Goal: Information Seeking & Learning: Learn about a topic

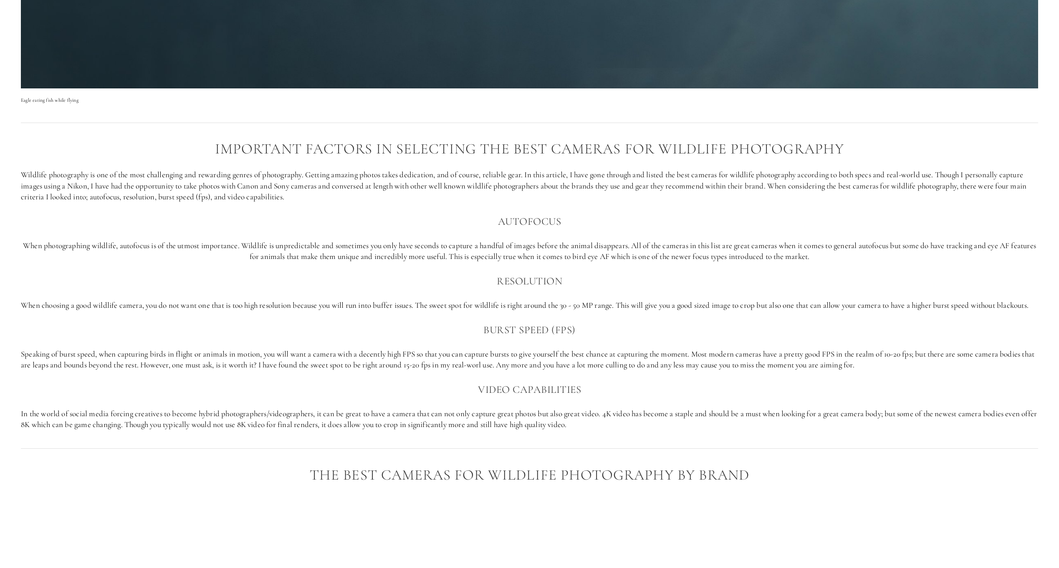
scroll to position [709, 0]
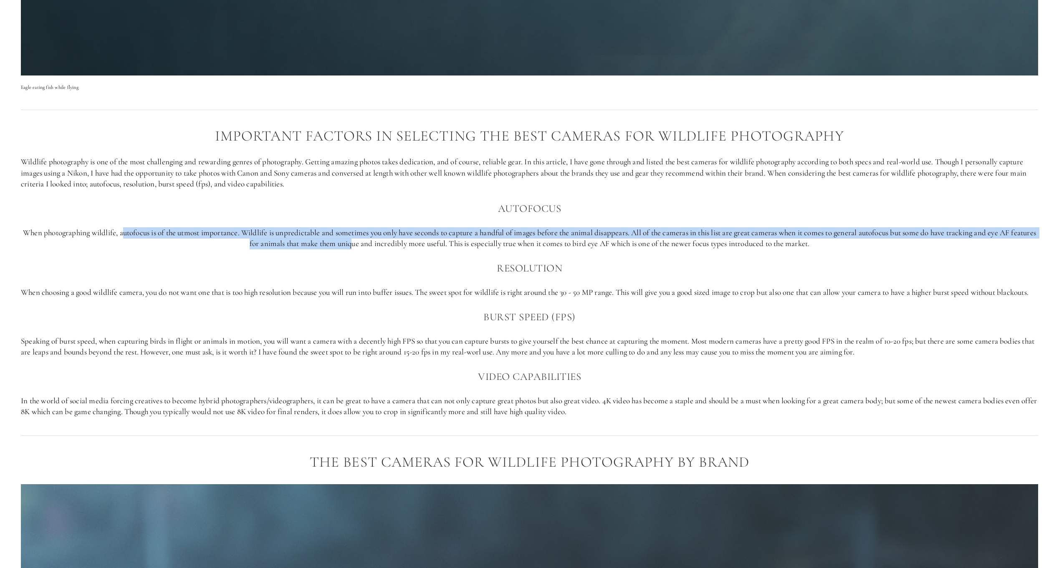
drag, startPoint x: 131, startPoint y: 234, endPoint x: 363, endPoint y: 243, distance: 232.6
click at [363, 243] on p "When photographing wildlife, autofocus is of the utmost importance. Wildlife is…" at bounding box center [529, 238] width 1017 height 22
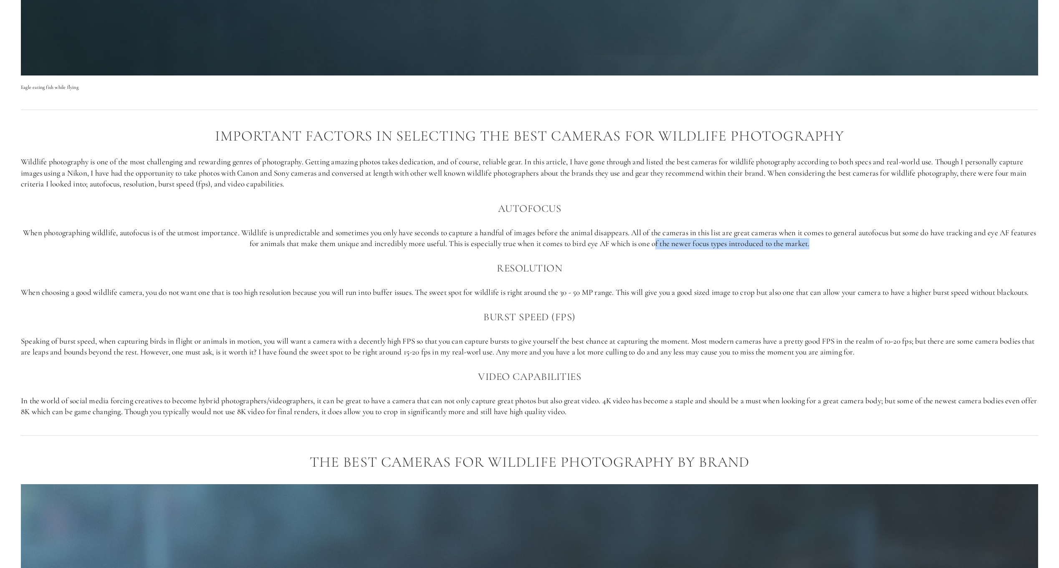
drag, startPoint x: 670, startPoint y: 243, endPoint x: 827, endPoint y: 241, distance: 157.3
click at [827, 241] on p "When photographing wildlife, autofocus is of the utmost importance. Wildlife is…" at bounding box center [529, 238] width 1017 height 22
drag, startPoint x: 827, startPoint y: 241, endPoint x: 784, endPoint y: 261, distance: 48.0
click at [784, 261] on h3 "Resolution" at bounding box center [529, 268] width 1017 height 17
drag, startPoint x: 728, startPoint y: 291, endPoint x: 806, endPoint y: 297, distance: 77.4
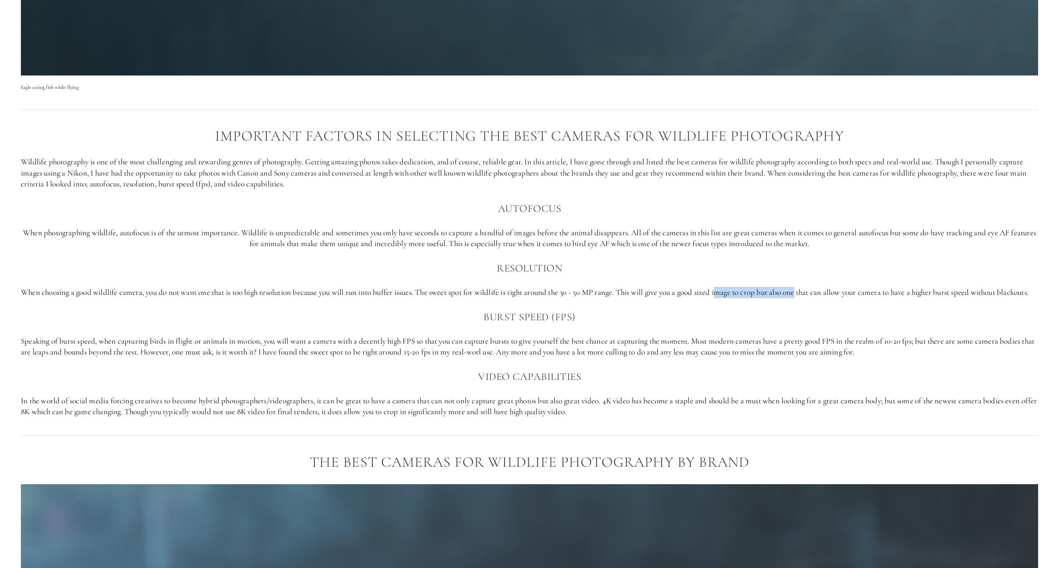
click at [806, 297] on p "When choosing a good wildlife camera, you do not want one that is too high reso…" at bounding box center [529, 292] width 1017 height 11
drag, startPoint x: 806, startPoint y: 297, endPoint x: 811, endPoint y: 301, distance: 6.8
click at [811, 298] on p "When choosing a good wildlife camera, you do not want one that is too high reso…" at bounding box center [529, 292] width 1017 height 11
drag, startPoint x: 581, startPoint y: 291, endPoint x: 612, endPoint y: 295, distance: 30.7
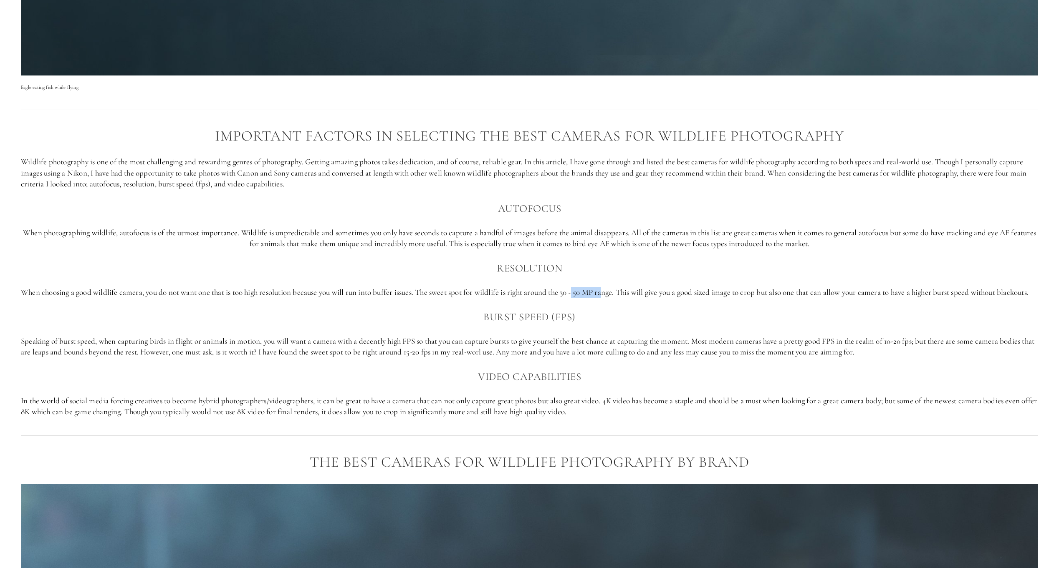
click at [612, 295] on p "When choosing a good wildlife camera, you do not want one that is too high reso…" at bounding box center [529, 292] width 1017 height 11
drag, startPoint x: 612, startPoint y: 295, endPoint x: 619, endPoint y: 315, distance: 21.0
click at [619, 315] on div "Important factors in selecting the best cameras for Wildlife photography Wildli…" at bounding box center [529, 272] width 1017 height 289
drag, startPoint x: 495, startPoint y: 353, endPoint x: 745, endPoint y: 353, distance: 249.9
click at [745, 353] on p "Speaking of burst speed, when capturing birds in flight or animals in motion, y…" at bounding box center [529, 347] width 1017 height 22
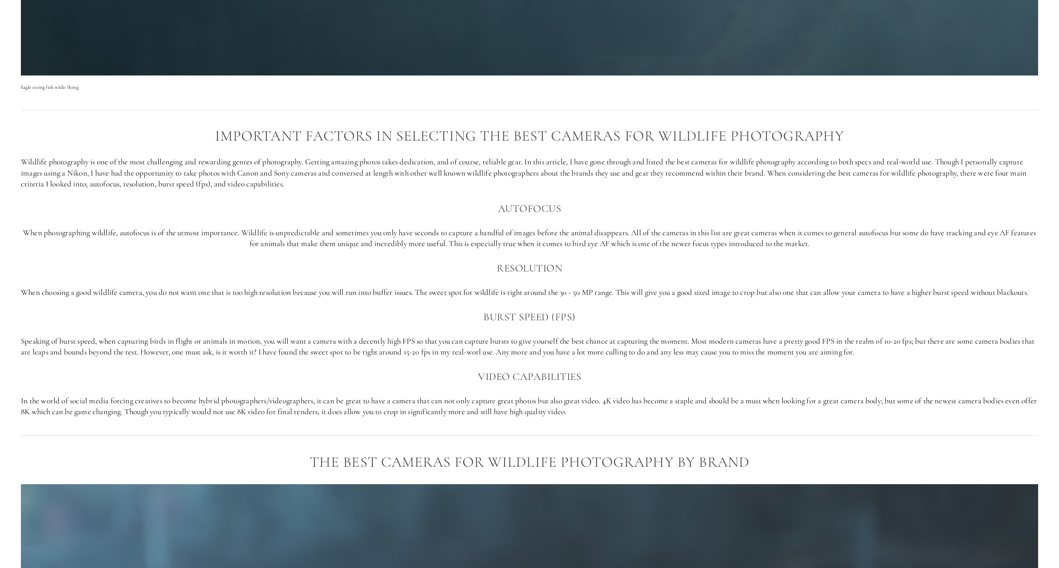
drag, startPoint x: 745, startPoint y: 353, endPoint x: 777, endPoint y: 361, distance: 32.6
click at [777, 358] on p "Speaking of burst speed, when capturing birds in flight or animals in motion, y…" at bounding box center [529, 347] width 1017 height 22
drag, startPoint x: 847, startPoint y: 354, endPoint x: 948, endPoint y: 358, distance: 101.0
click at [948, 358] on p "Speaking of burst speed, when capturing birds in flight or animals in motion, y…" at bounding box center [529, 347] width 1017 height 22
drag, startPoint x: 948, startPoint y: 358, endPoint x: 949, endPoint y: 363, distance: 6.0
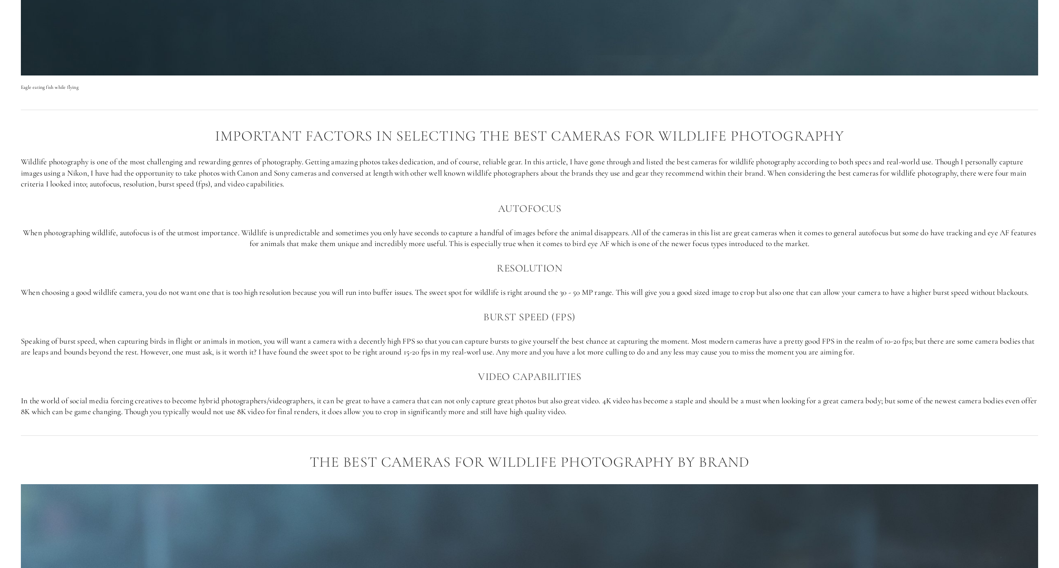
click at [949, 358] on p "Speaking of burst speed, when capturing birds in flight or animals in motion, y…" at bounding box center [529, 347] width 1017 height 22
drag, startPoint x: 312, startPoint y: 364, endPoint x: 443, endPoint y: 367, distance: 130.6
click at [443, 358] on p "Speaking of burst speed, when capturing birds in flight or animals in motion, y…" at bounding box center [529, 347] width 1017 height 22
drag, startPoint x: 443, startPoint y: 367, endPoint x: 429, endPoint y: 362, distance: 14.1
click at [429, 358] on p "Speaking of burst speed, when capturing birds in flight or animals in motion, y…" at bounding box center [529, 347] width 1017 height 22
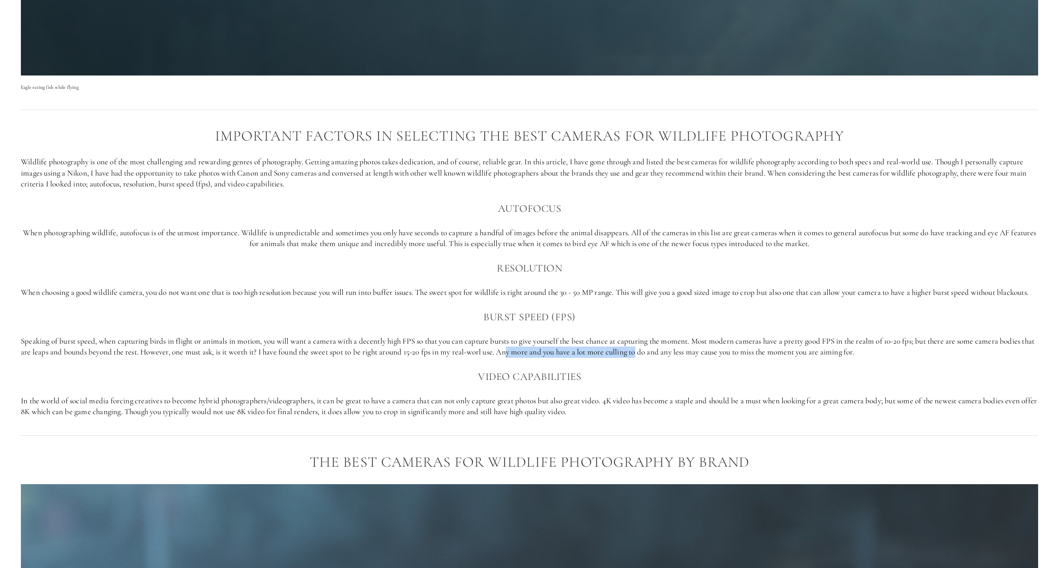
drag, startPoint x: 530, startPoint y: 364, endPoint x: 660, endPoint y: 366, distance: 129.8
click at [660, 358] on p "Speaking of burst speed, when capturing birds in flight or animals in motion, y…" at bounding box center [529, 347] width 1017 height 22
click at [661, 358] on p "Speaking of burst speed, when capturing birds in flight or animals in motion, y…" at bounding box center [529, 347] width 1017 height 22
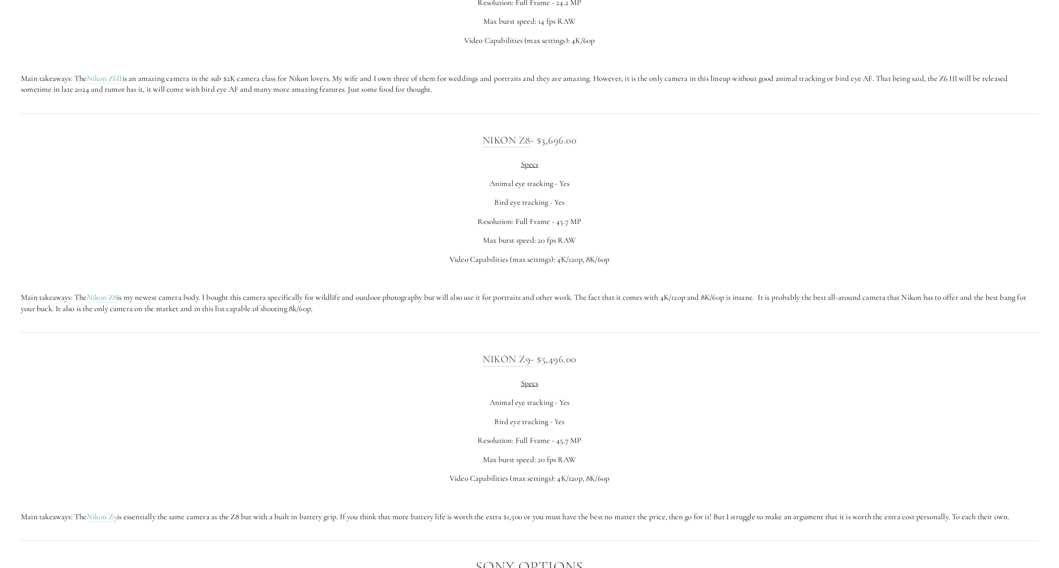
scroll to position [1961, 0]
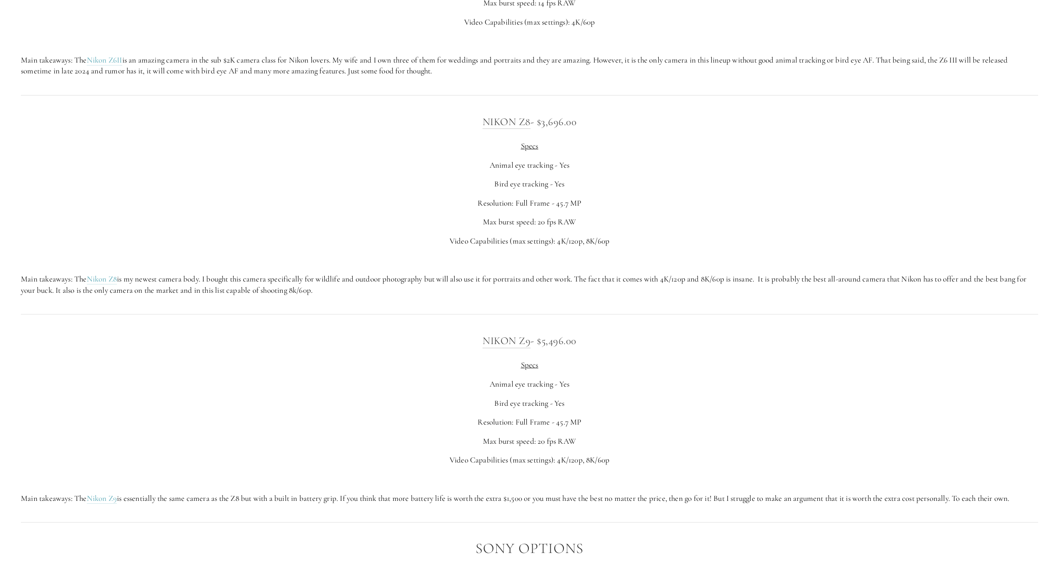
drag, startPoint x: 101, startPoint y: 289, endPoint x: 197, endPoint y: 234, distance: 110.6
click at [197, 228] on p "Max burst speed: 20 fps RAW" at bounding box center [529, 222] width 1017 height 11
drag, startPoint x: 679, startPoint y: 287, endPoint x: 750, endPoint y: 292, distance: 71.5
click at [750, 292] on p "Main takeaways: The Nikon Z8 is my newest camera body. I bought this camera spe…" at bounding box center [529, 285] width 1017 height 22
drag, startPoint x: 750, startPoint y: 292, endPoint x: 750, endPoint y: 303, distance: 10.9
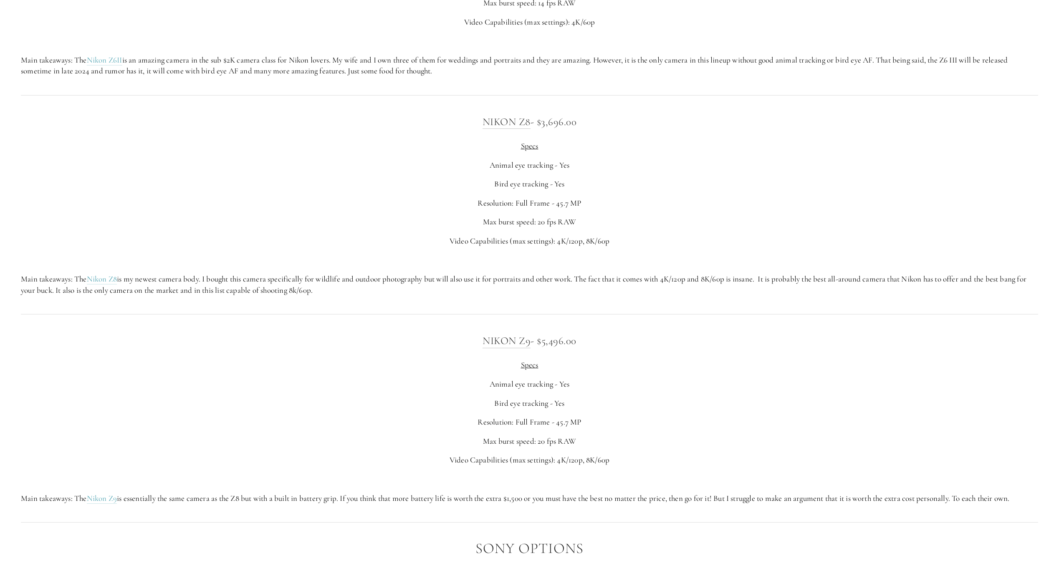
click at [750, 296] on p "Main takeaways: The Nikon Z8 is my newest camera body. I bought this camera spe…" at bounding box center [529, 285] width 1017 height 22
drag, startPoint x: 793, startPoint y: 290, endPoint x: 835, endPoint y: 304, distance: 44.6
click at [835, 296] on p "Main takeaways: The Nikon Z8 is my newest camera body. I bought this camera spe…" at bounding box center [529, 285] width 1017 height 22
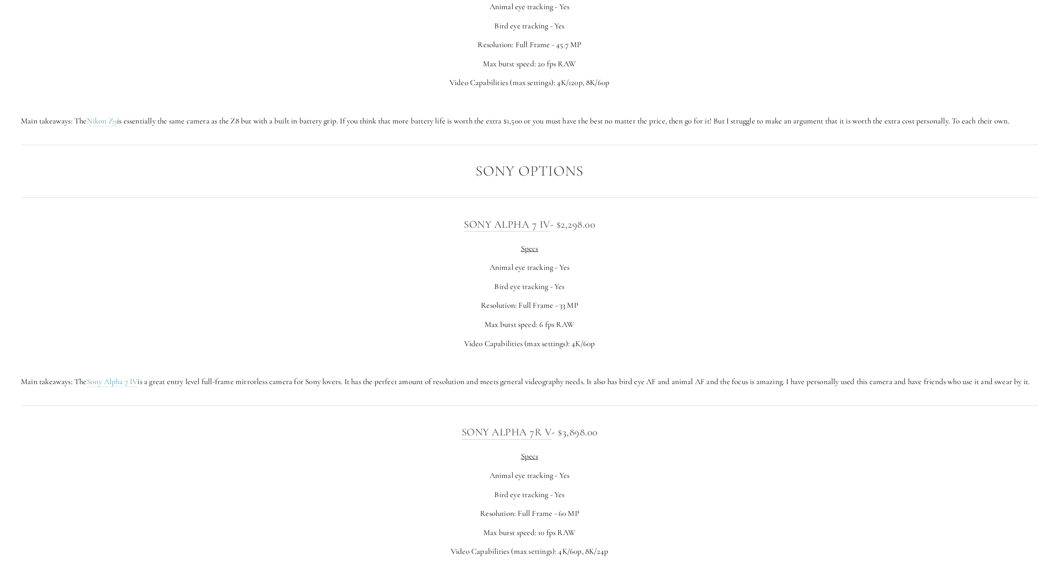
scroll to position [2378, 0]
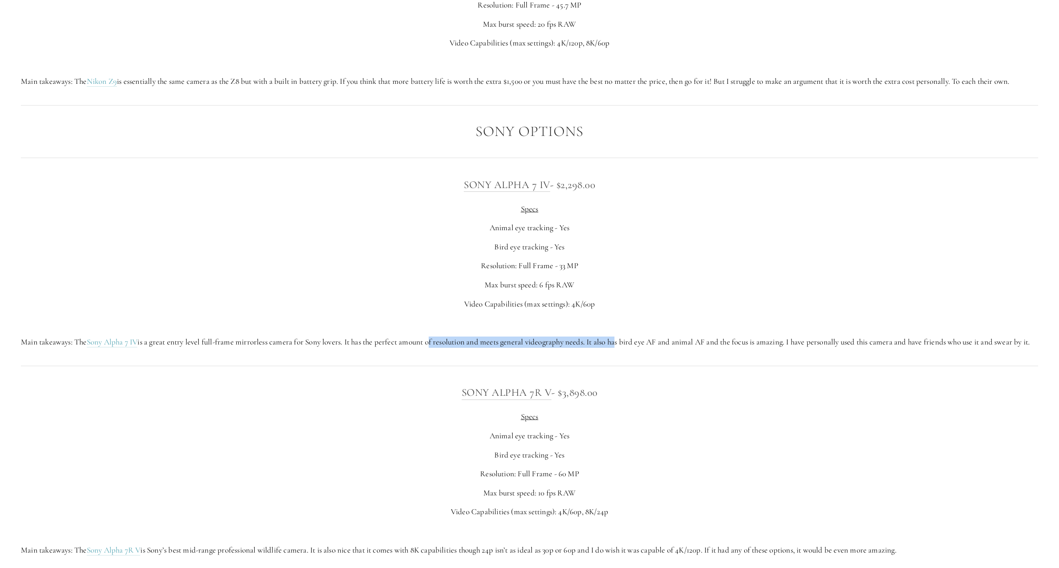
drag, startPoint x: 544, startPoint y: 352, endPoint x: 619, endPoint y: 352, distance: 75.1
click at [619, 348] on p "Main takeaways: The Sony Alpha 7 IV is a great entry level full-frame mirrorles…" at bounding box center [529, 342] width 1017 height 11
drag, startPoint x: 619, startPoint y: 352, endPoint x: 629, endPoint y: 364, distance: 15.1
click at [629, 348] on p "Main takeaways: The Sony Alpha 7 IV is a great entry level full-frame mirrorles…" at bounding box center [529, 342] width 1017 height 11
drag, startPoint x: 659, startPoint y: 350, endPoint x: 784, endPoint y: 358, distance: 125.8
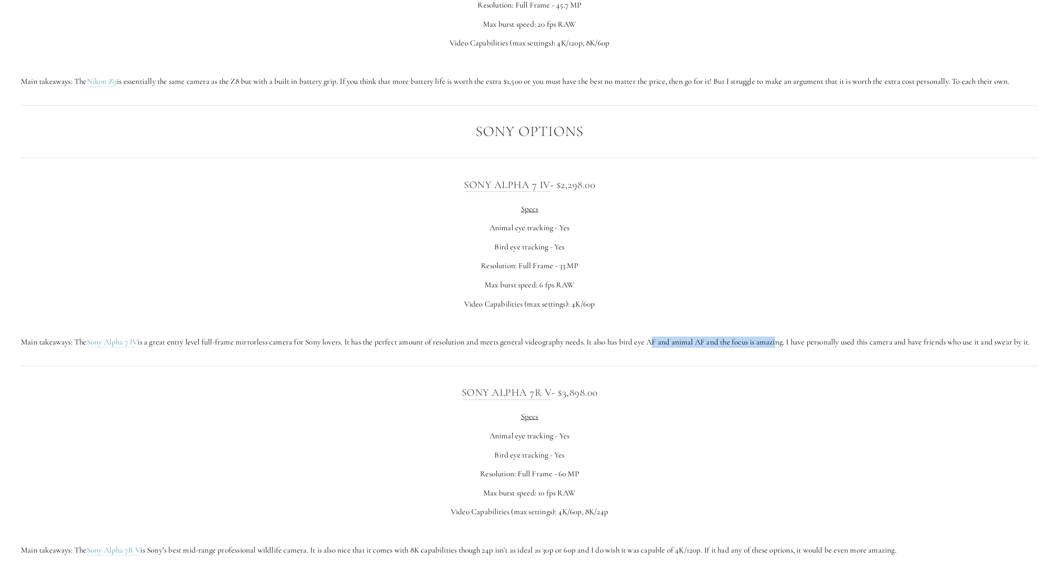
click at [784, 348] on p "Main takeaways: The Sony Alpha 7 IV is a great entry level full-frame mirrorles…" at bounding box center [529, 342] width 1017 height 11
drag, startPoint x: 784, startPoint y: 358, endPoint x: 785, endPoint y: 365, distance: 6.7
click at [785, 348] on p "Main takeaways: The Sony Alpha 7 IV is a great entry level full-frame mirrorles…" at bounding box center [529, 342] width 1017 height 11
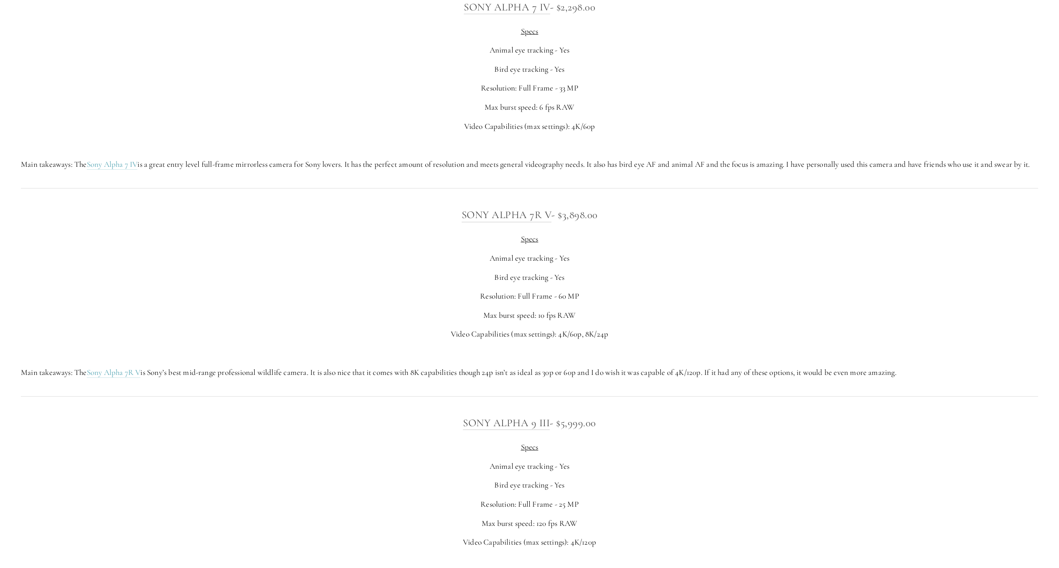
scroll to position [2587, 0]
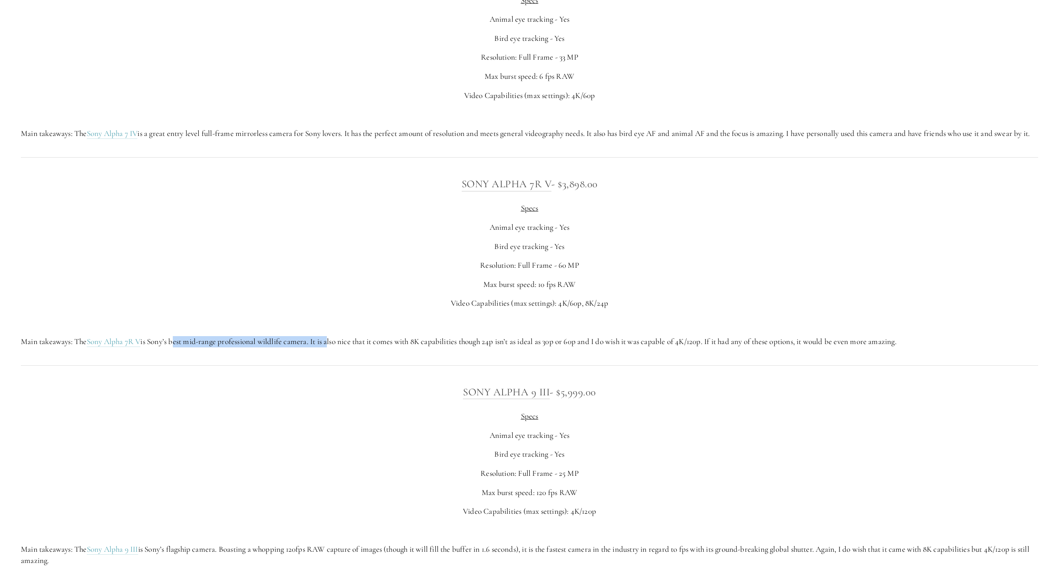
drag, startPoint x: 176, startPoint y: 361, endPoint x: 331, endPoint y: 362, distance: 154.8
click at [331, 348] on p "Main takeaways: The Sony Alpha 7R V is Sony’s best mid-range professional wildl…" at bounding box center [529, 341] width 1017 height 11
drag, startPoint x: 331, startPoint y: 362, endPoint x: 367, endPoint y: 363, distance: 36.3
click at [367, 348] on p "Main takeaways: The Sony Alpha 7R V is Sony’s best mid-range professional wildl…" at bounding box center [529, 341] width 1017 height 11
drag, startPoint x: 367, startPoint y: 363, endPoint x: 490, endPoint y: 364, distance: 122.7
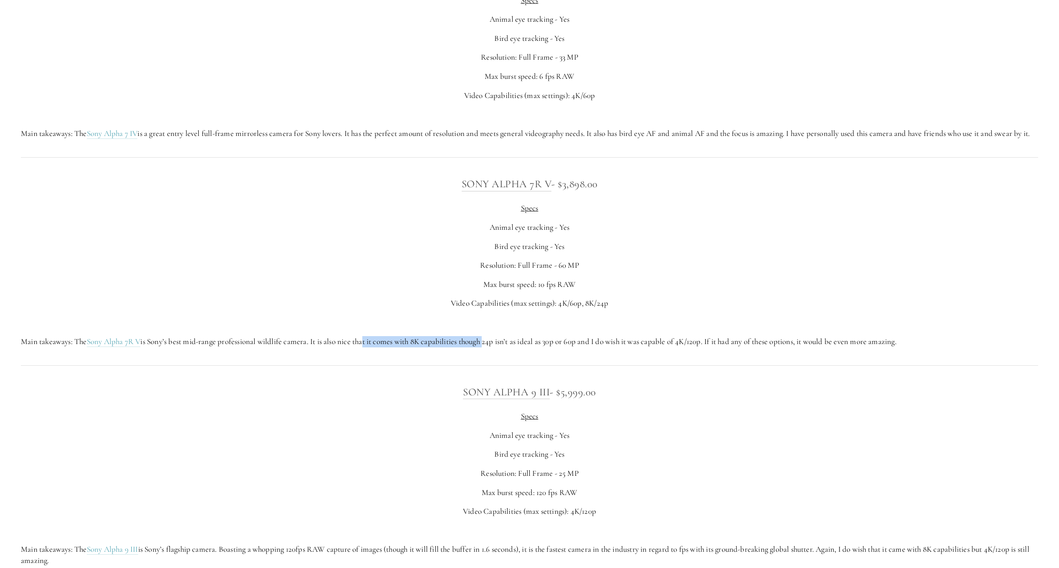
click at [490, 348] on p "Main takeaways: The Sony Alpha 7R V is Sony’s best mid-range professional wildl…" at bounding box center [529, 341] width 1017 height 11
drag, startPoint x: 490, startPoint y: 364, endPoint x: 540, endPoint y: 365, distance: 50.5
click at [540, 348] on p "Main takeaways: The Sony Alpha 7R V is Sony’s best mid-range professional wildl…" at bounding box center [529, 341] width 1017 height 11
drag, startPoint x: 540, startPoint y: 365, endPoint x: 545, endPoint y: 373, distance: 9.0
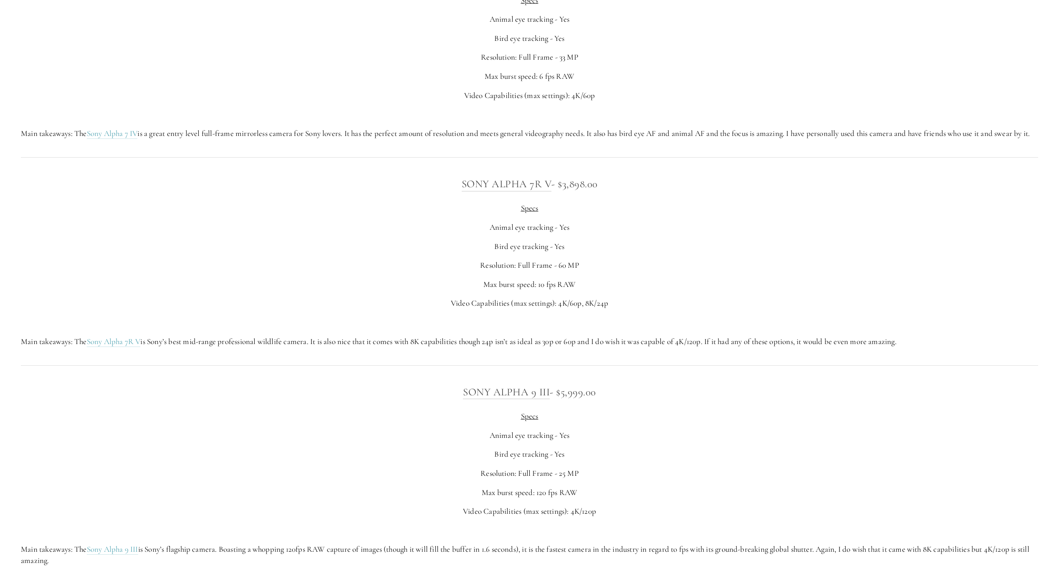
click at [545, 354] on div "Sony Alpha 7R V - $3,898.00 Specs Animal eye tracking - Yes Bird eye tracking -…" at bounding box center [529, 262] width 1031 height 186
drag, startPoint x: 553, startPoint y: 363, endPoint x: 625, endPoint y: 364, distance: 71.8
click at [625, 348] on p "Main takeaways: The Sony Alpha 7R V is Sony’s best mid-range professional wildl…" at bounding box center [529, 341] width 1017 height 11
drag, startPoint x: 625, startPoint y: 364, endPoint x: 631, endPoint y: 379, distance: 16.7
click at [631, 377] on div at bounding box center [529, 365] width 1031 height 23
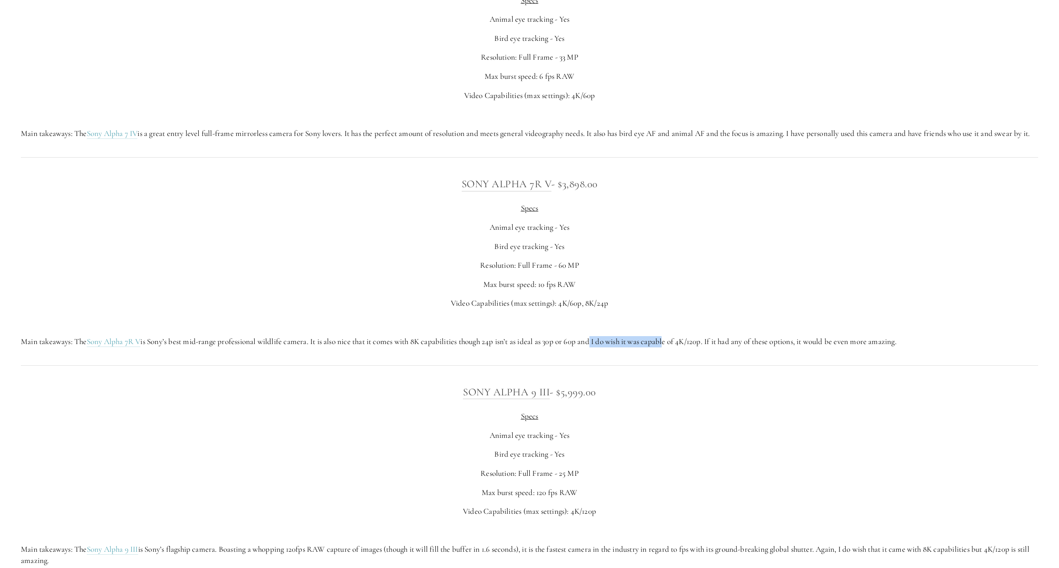
drag, startPoint x: 597, startPoint y: 363, endPoint x: 670, endPoint y: 369, distance: 73.7
click at [670, 348] on p "Main takeaways: The Sony Alpha 7R V is Sony’s best mid-range professional wildl…" at bounding box center [529, 341] width 1017 height 11
drag, startPoint x: 670, startPoint y: 369, endPoint x: 670, endPoint y: 375, distance: 5.8
click at [670, 354] on div "Sony Alpha 7R V - $3,898.00 Specs Animal eye tracking - Yes Bird eye tracking -…" at bounding box center [529, 262] width 1031 height 186
drag, startPoint x: 750, startPoint y: 361, endPoint x: 864, endPoint y: 366, distance: 114.0
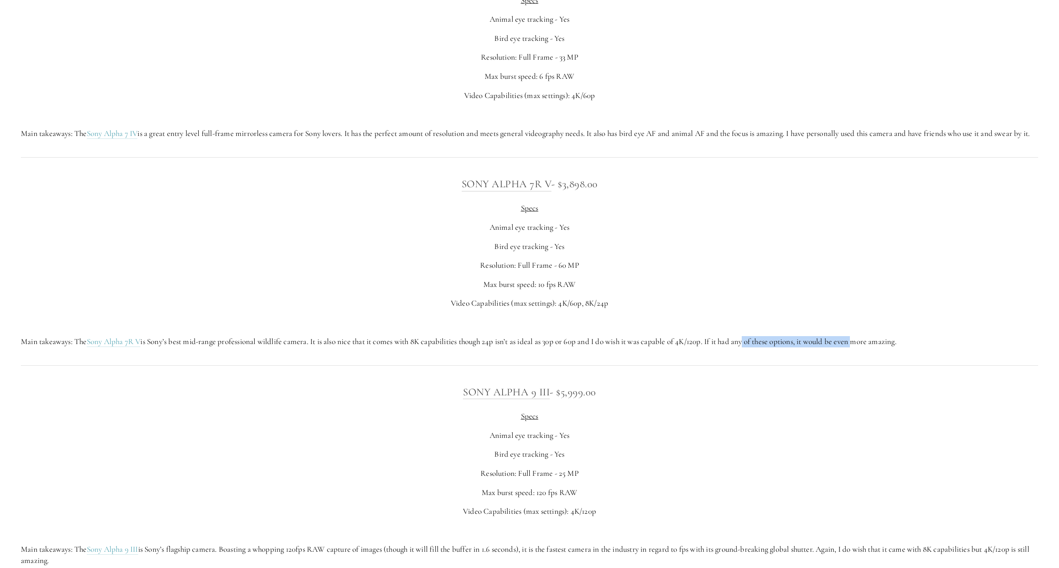
click at [864, 348] on p "Main takeaways: The Sony Alpha 7R V is Sony’s best mid-range professional wildl…" at bounding box center [529, 341] width 1017 height 11
drag, startPoint x: 864, startPoint y: 366, endPoint x: 870, endPoint y: 376, distance: 11.4
click at [870, 354] on div "Sony Alpha 7R V - $3,898.00 Specs Animal eye tracking - Yes Bird eye tracking -…" at bounding box center [529, 262] width 1031 height 186
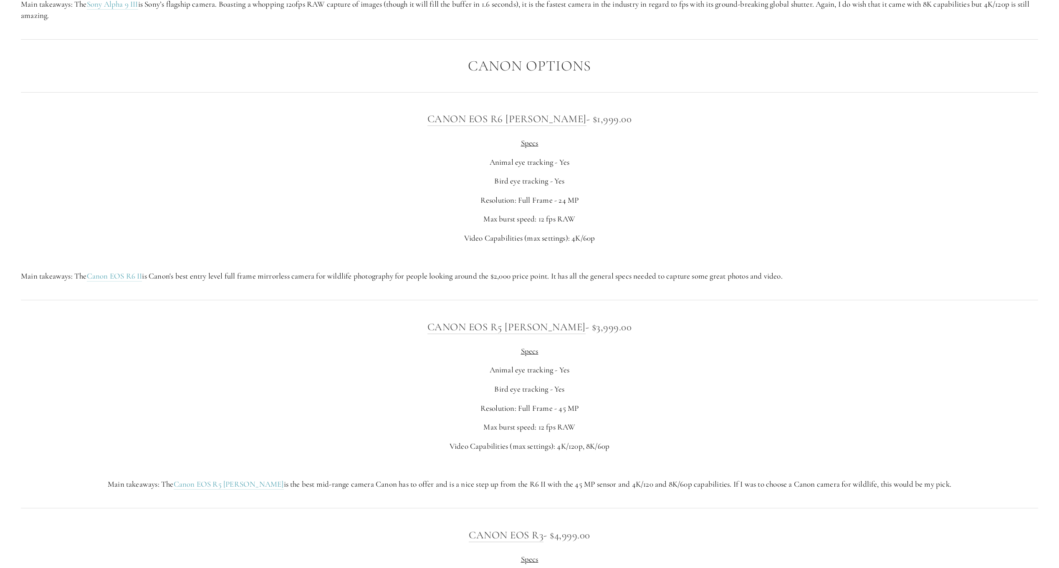
scroll to position [3129, 0]
drag, startPoint x: 231, startPoint y: 301, endPoint x: 320, endPoint y: 300, distance: 88.5
click at [320, 285] on p "Main takeaways: The Canon EOS R6 II is Canon's best entry level full frame mirr…" at bounding box center [529, 279] width 1017 height 11
